Goal: Information Seeking & Learning: Check status

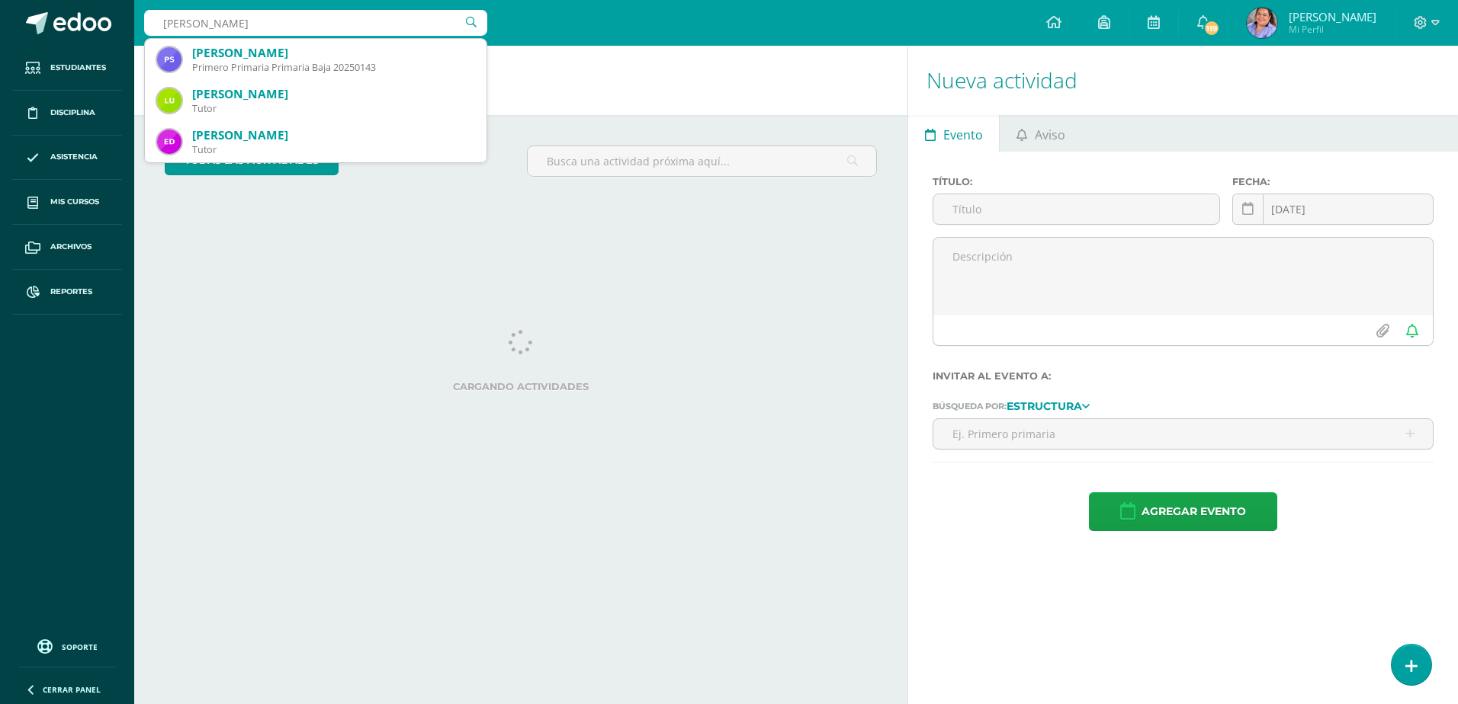
type input "[PERSON_NAME]"
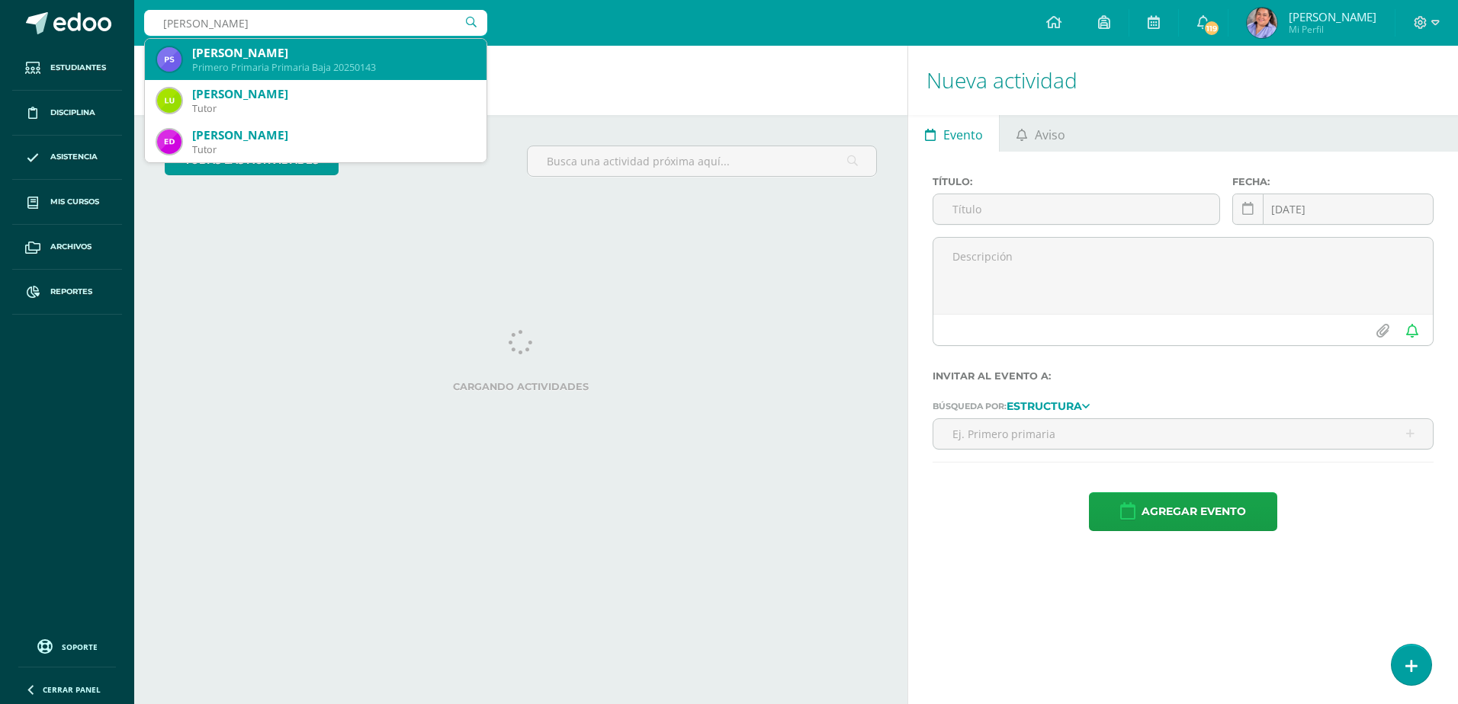
click at [312, 50] on div "[PERSON_NAME]" at bounding box center [333, 53] width 282 height 16
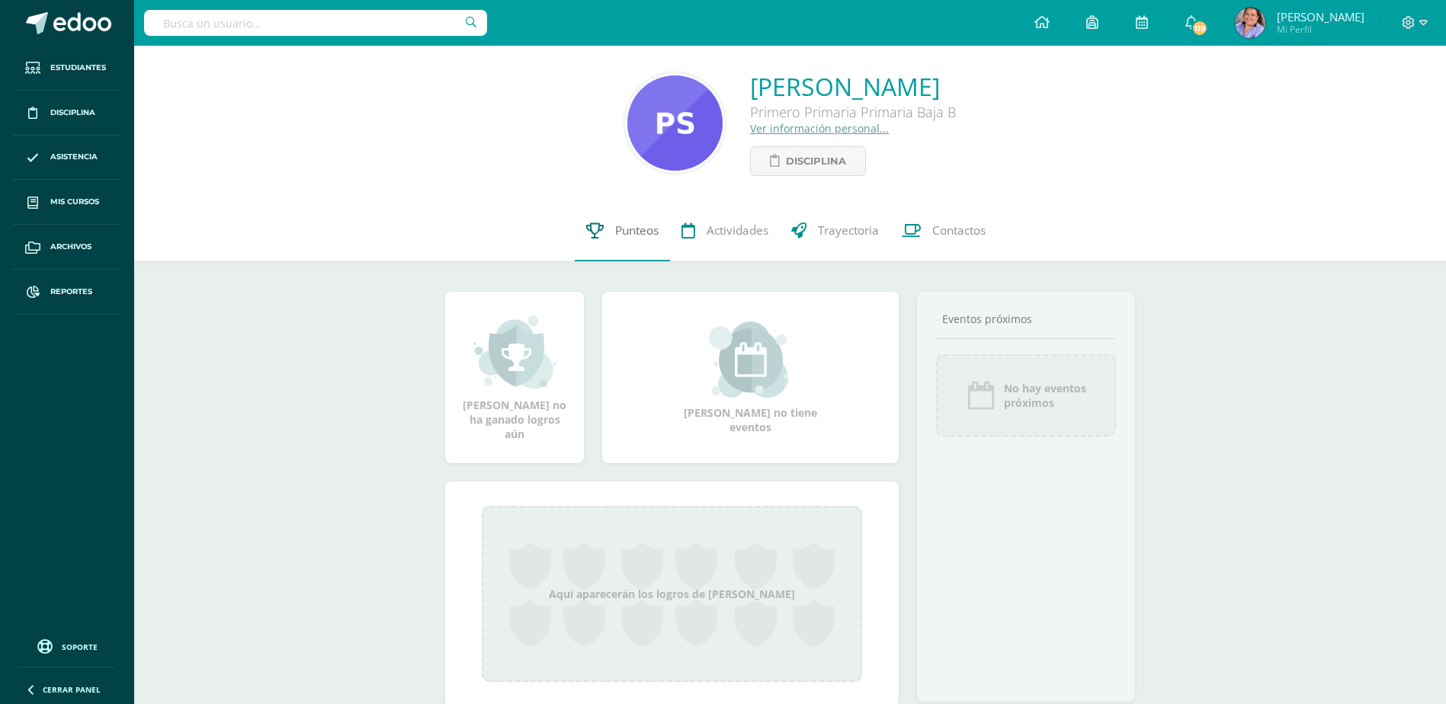
click at [637, 236] on span "Punteos" at bounding box center [636, 231] width 43 height 16
click at [631, 229] on span "Punteos" at bounding box center [636, 231] width 43 height 16
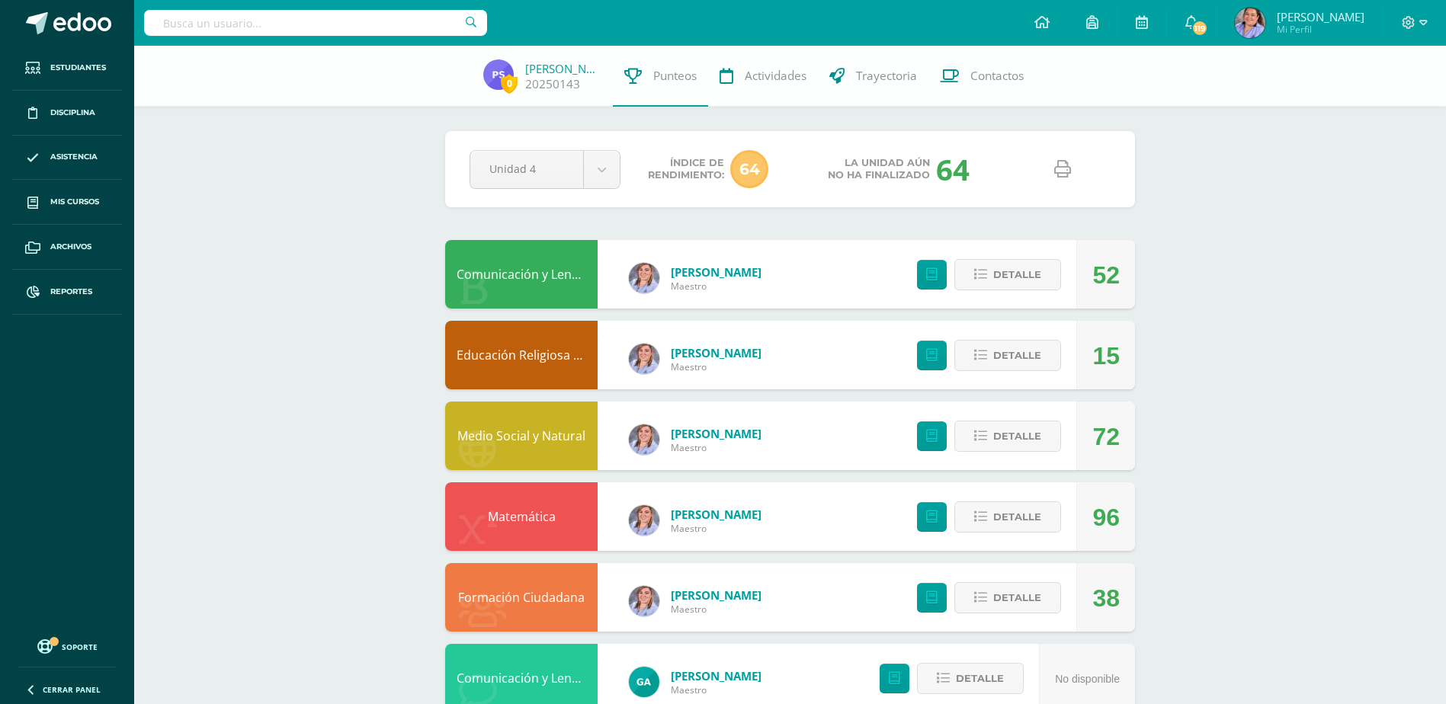
click at [1067, 172] on icon at bounding box center [1062, 169] width 17 height 17
